Goal: Transaction & Acquisition: Download file/media

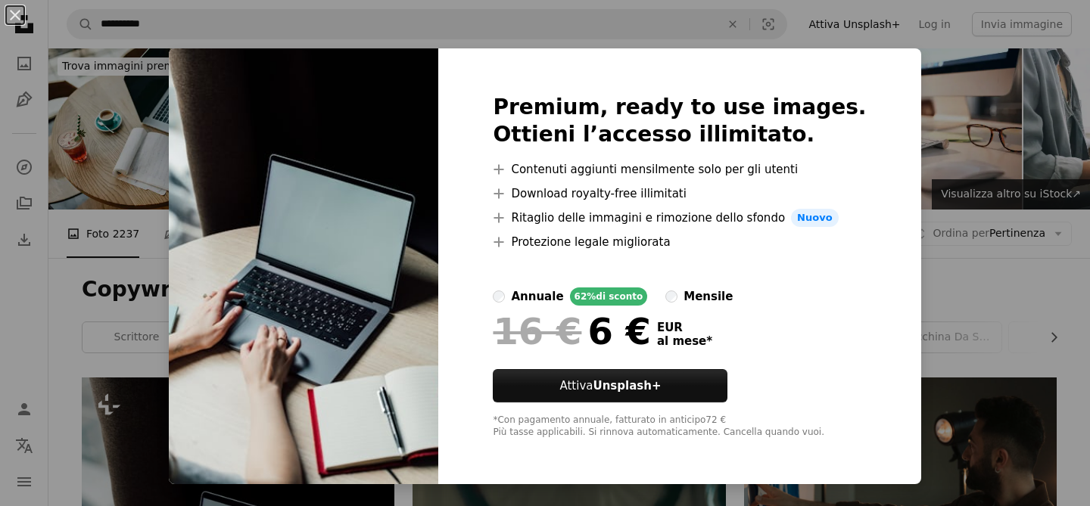
scroll to position [275, 0]
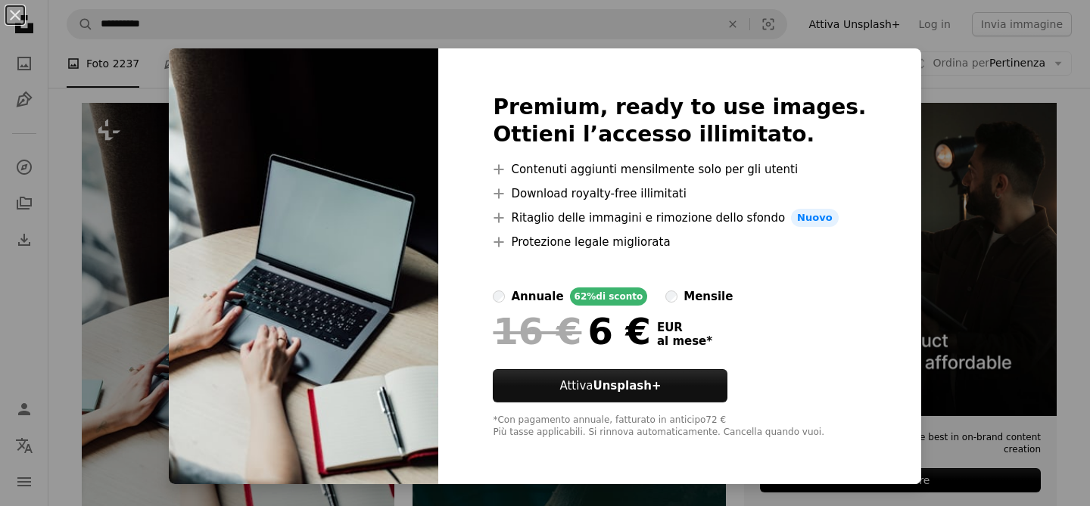
click at [1012, 151] on div "An X shape Premium, ready to use images. Ottieni l’accesso illimitato. A plus s…" at bounding box center [545, 253] width 1090 height 506
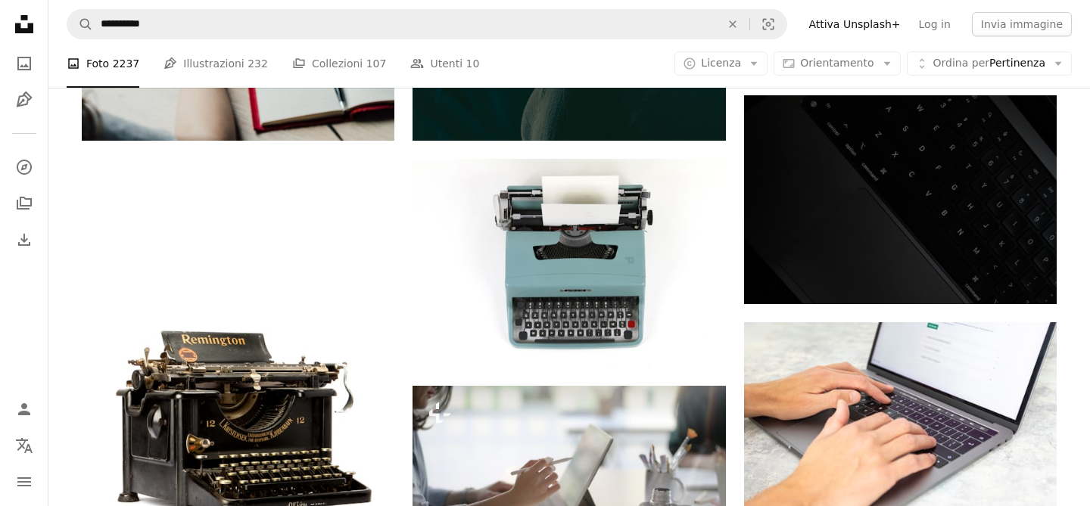
scroll to position [488, 0]
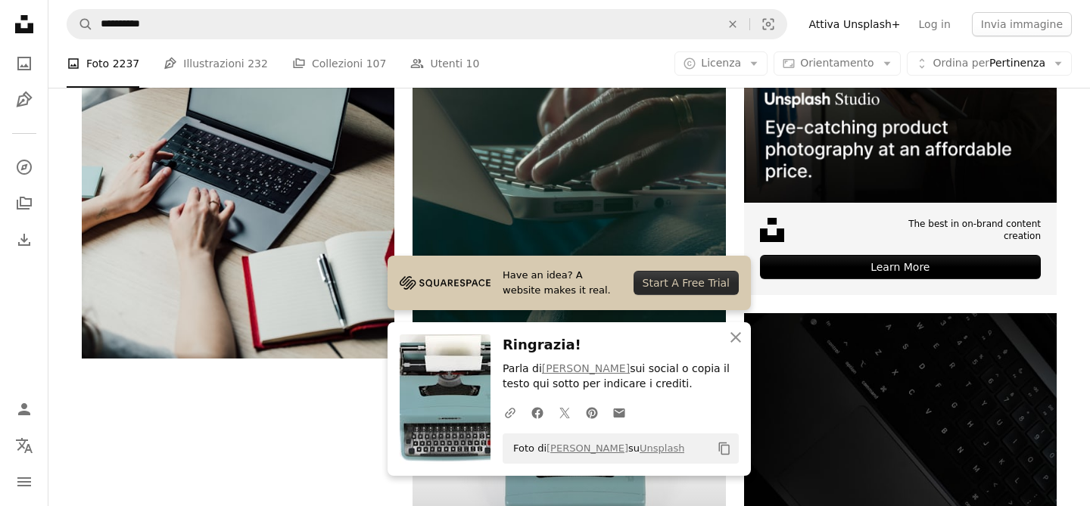
click at [624, 377] on img at bounding box center [569, 481] width 313 height 208
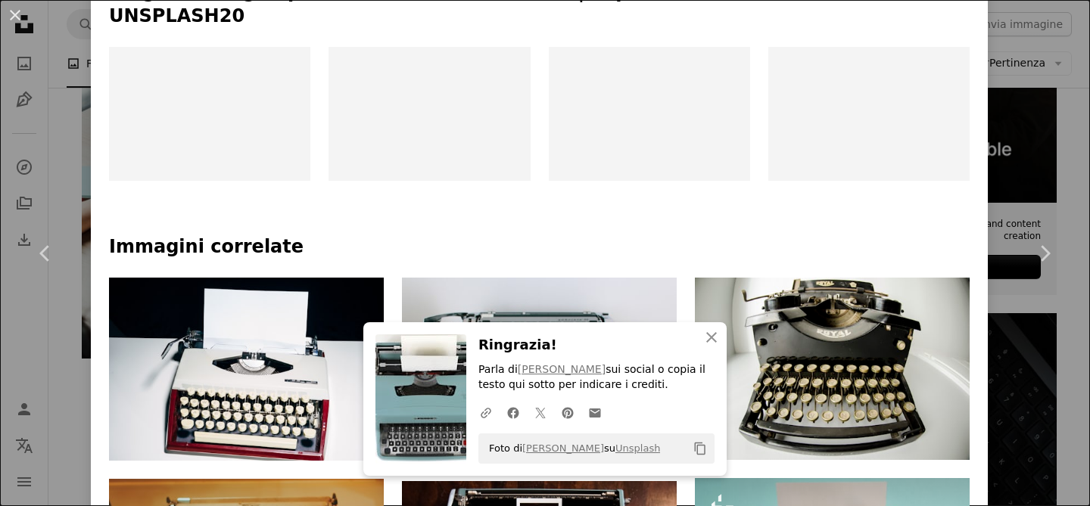
scroll to position [711, 0]
